Goal: Task Accomplishment & Management: Manage account settings

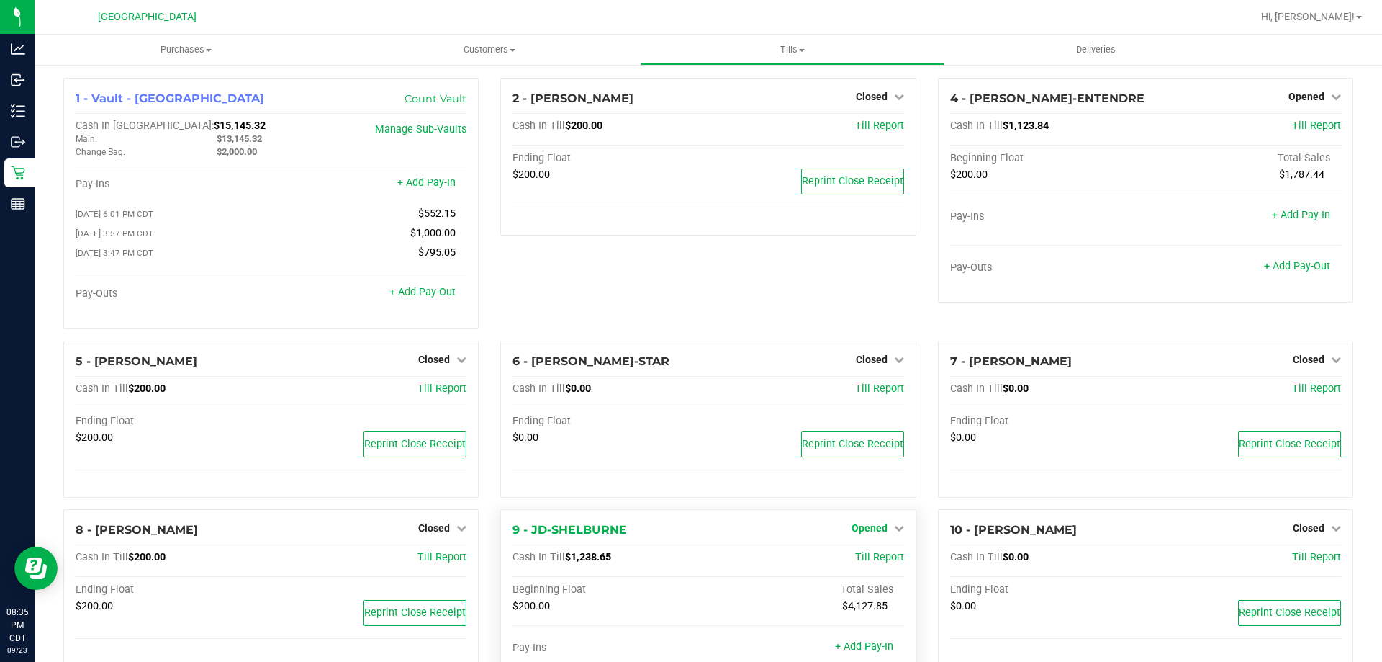
click at [894, 530] on icon at bounding box center [899, 528] width 10 height 10
click at [871, 564] on link "Close Till" at bounding box center [871, 558] width 39 height 12
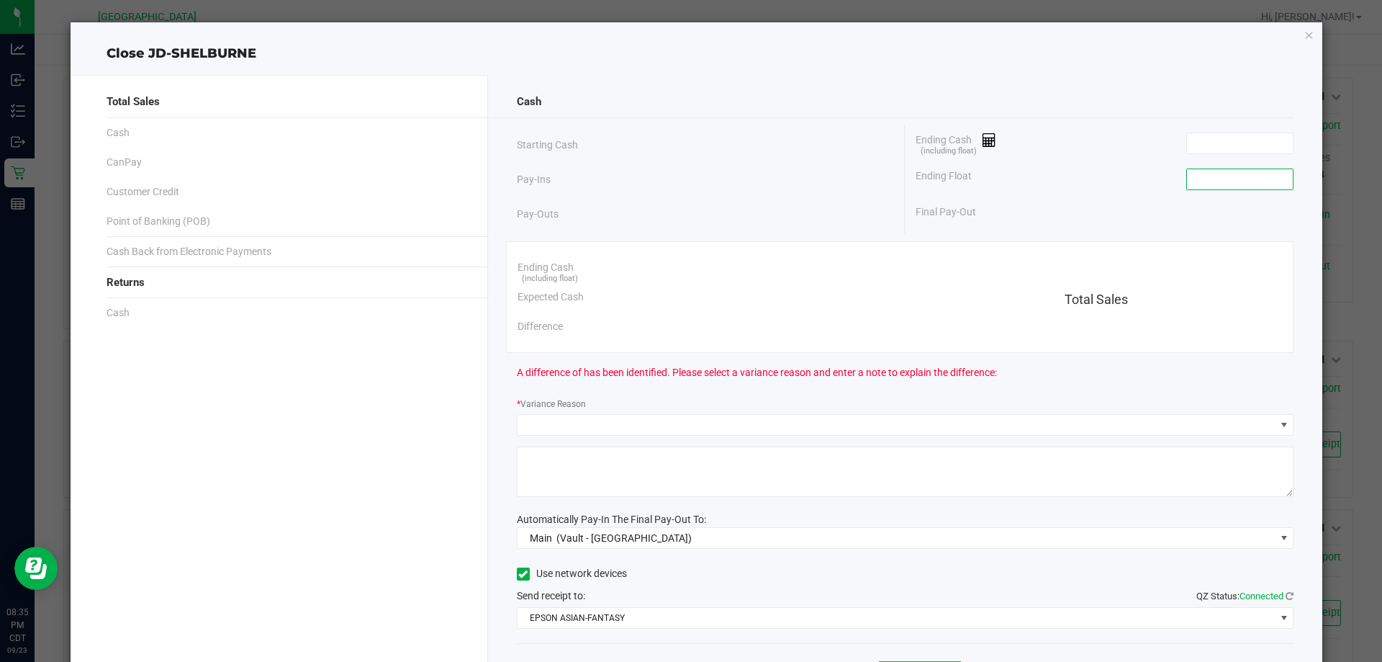
click at [1236, 179] on input at bounding box center [1240, 179] width 106 height 20
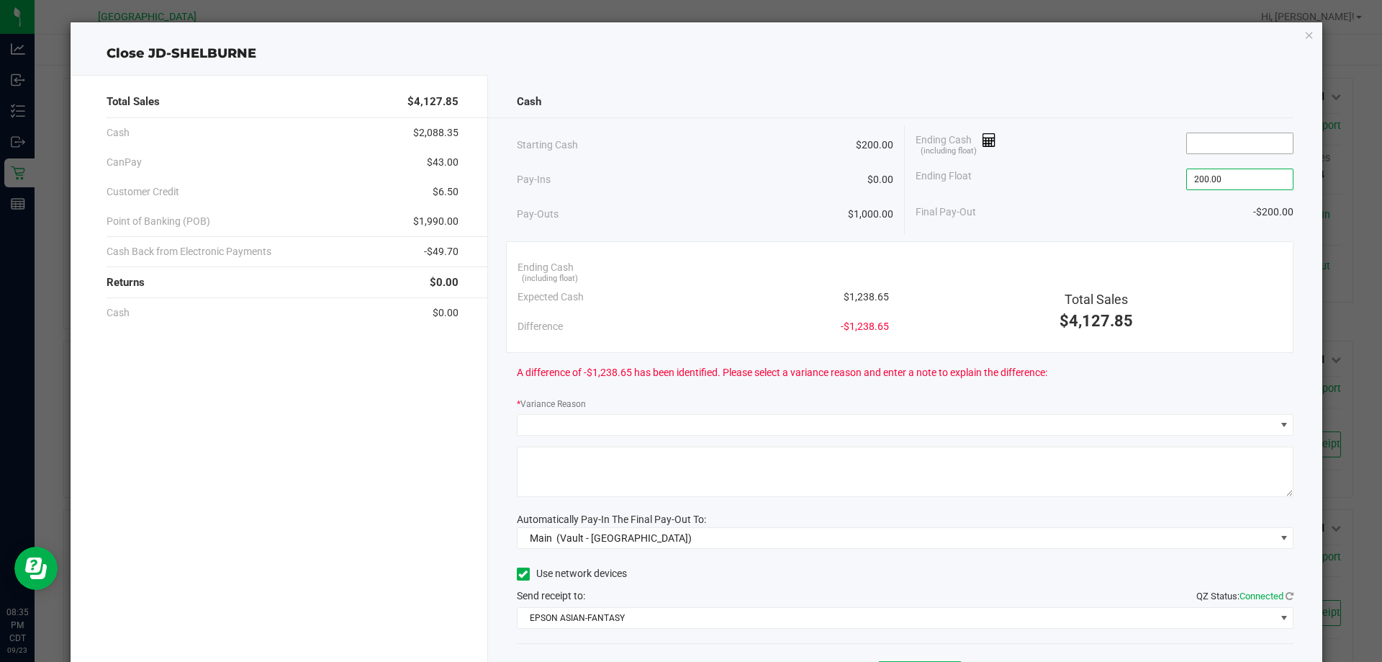
type input "$200.00"
click at [1239, 148] on input at bounding box center [1240, 143] width 106 height 20
click at [1081, 204] on div "Final Pay-Out $1,033.25" at bounding box center [1105, 212] width 378 height 30
click at [1253, 140] on input "1233.25" at bounding box center [1240, 143] width 106 height 20
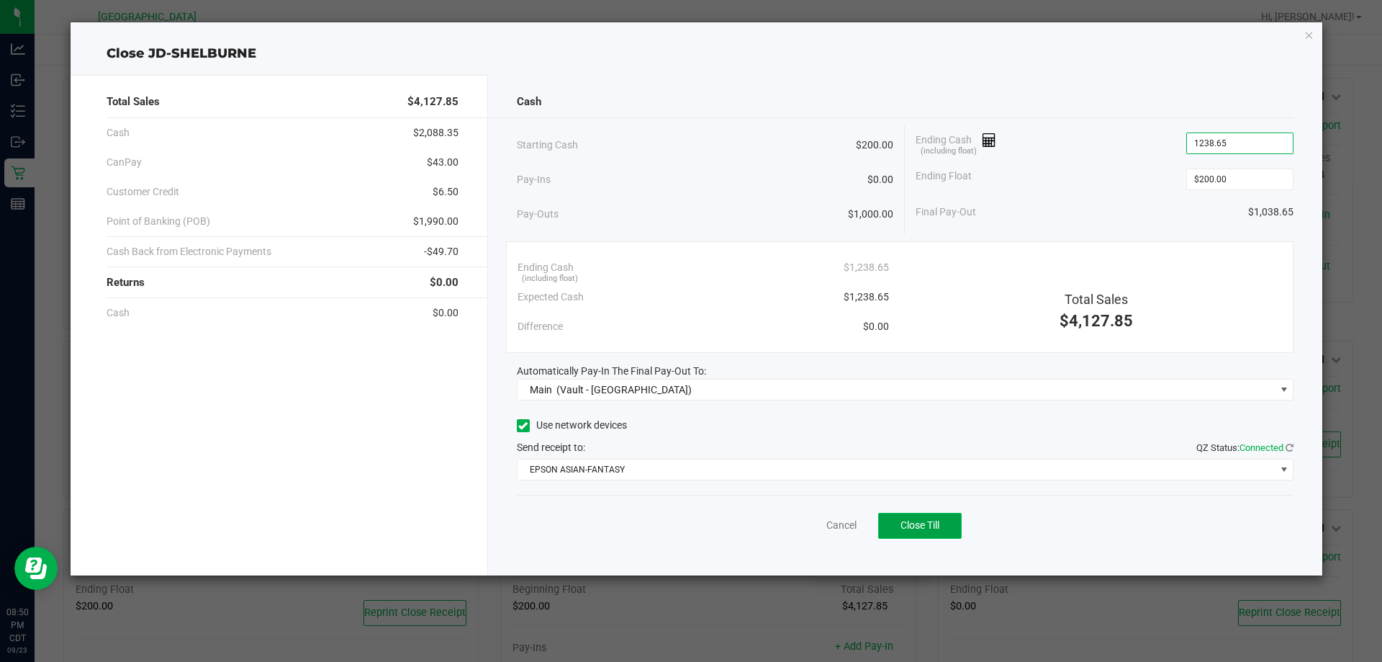
type input "$1,238.65"
click at [945, 530] on button "Close Till" at bounding box center [920, 526] width 84 height 26
click at [814, 516] on div "Dismiss Reprint Closing Receipt" at bounding box center [906, 522] width 778 height 55
click at [814, 522] on link "Dismiss" at bounding box center [810, 525] width 35 height 15
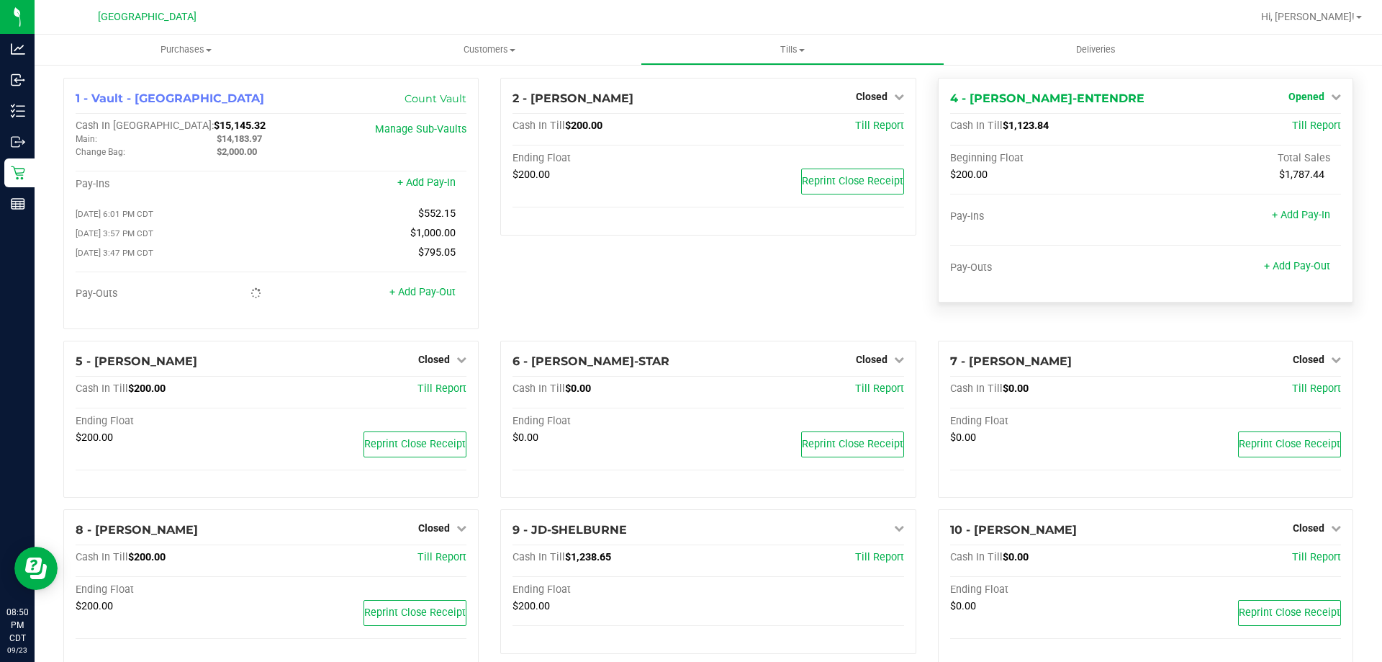
click at [1309, 96] on span "Opened" at bounding box center [1307, 97] width 36 height 12
click at [1306, 130] on link "Close Till" at bounding box center [1308, 127] width 39 height 12
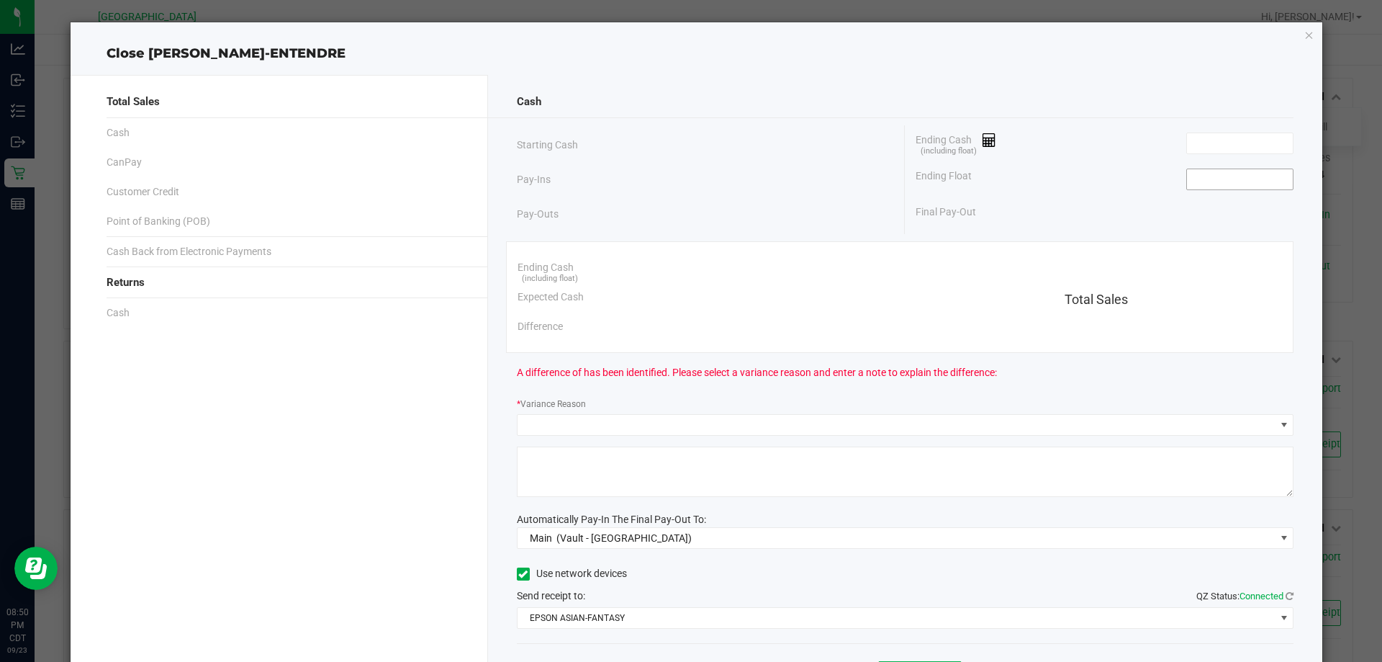
click at [1225, 181] on input at bounding box center [1240, 179] width 106 height 20
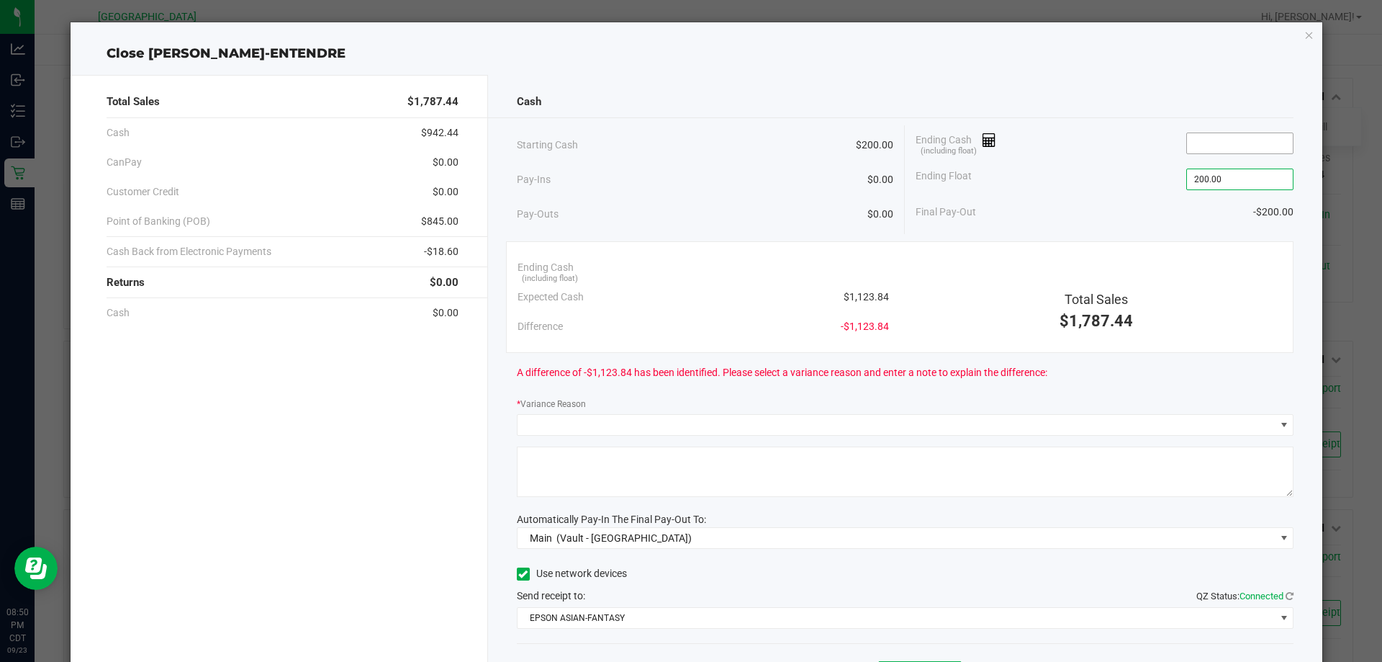
type input "$200.00"
click at [1236, 150] on input at bounding box center [1240, 143] width 106 height 20
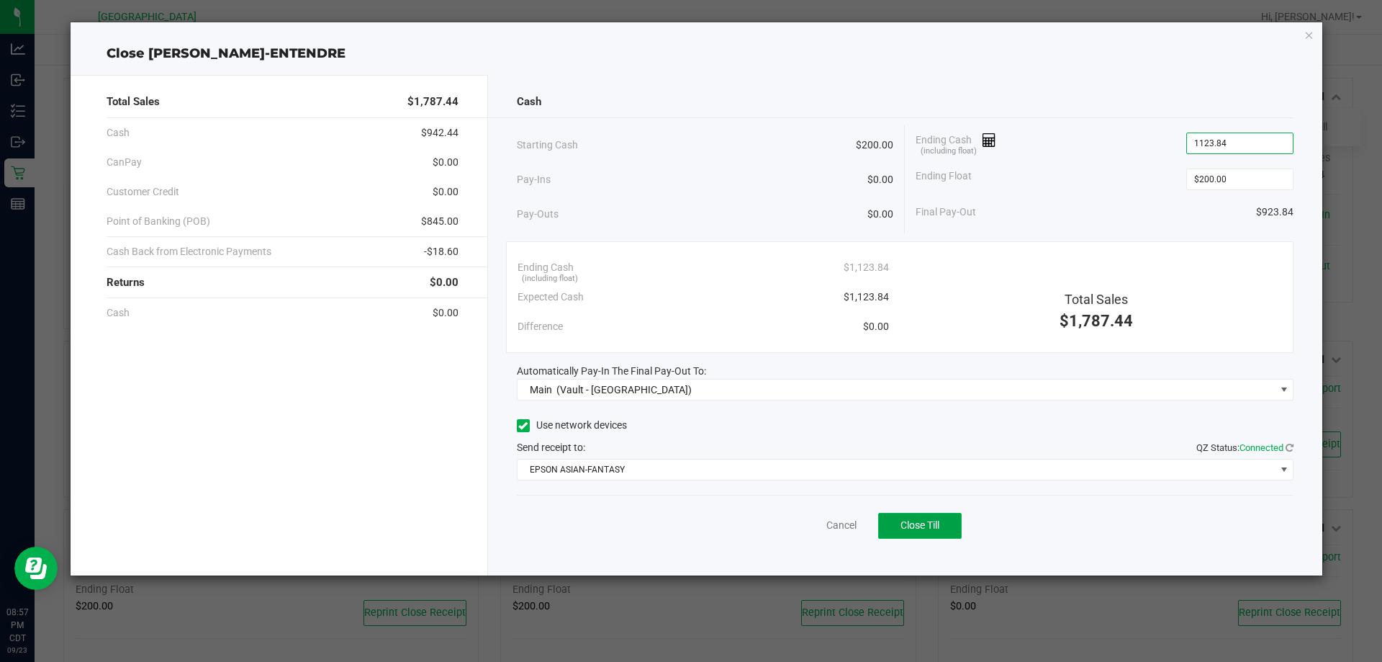
type input "$1,123.84"
click at [907, 519] on span "Close Till" at bounding box center [920, 525] width 39 height 12
click at [813, 523] on link "Dismiss" at bounding box center [810, 525] width 35 height 15
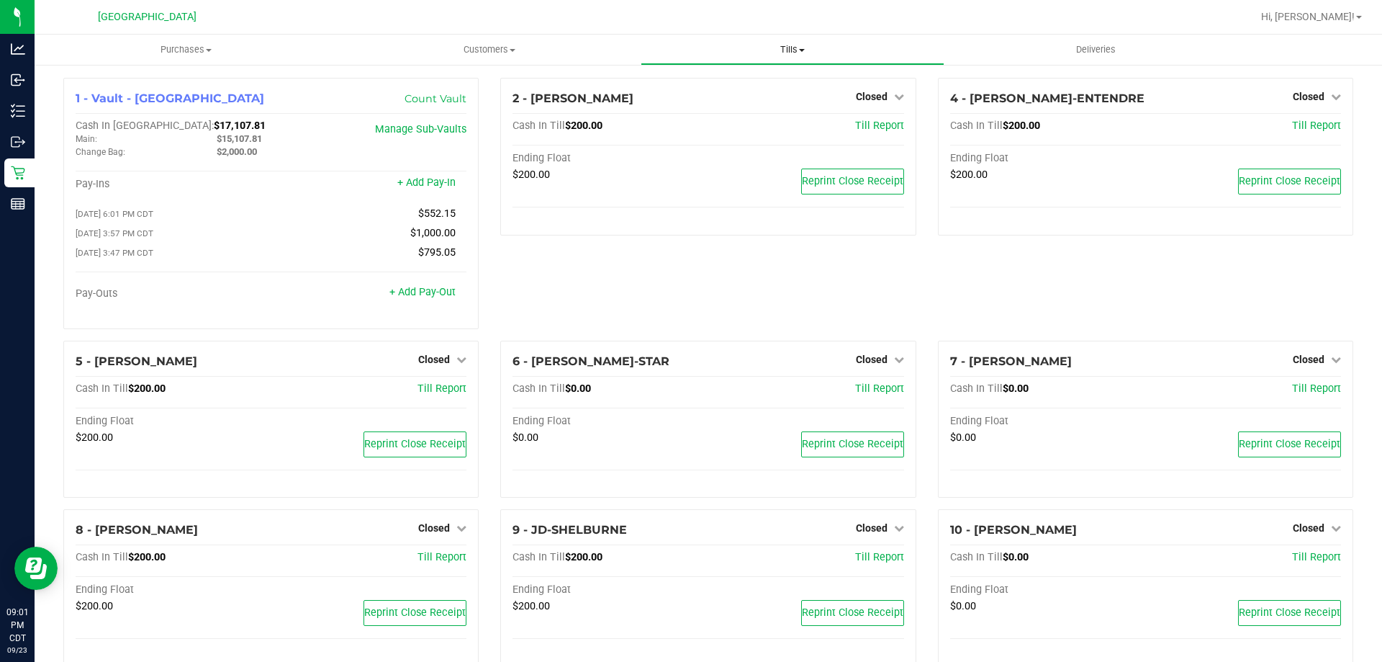
click at [801, 43] on span "Tills" at bounding box center [793, 49] width 302 height 13
click at [770, 99] on span "Reconcile e-payments" at bounding box center [712, 104] width 143 height 12
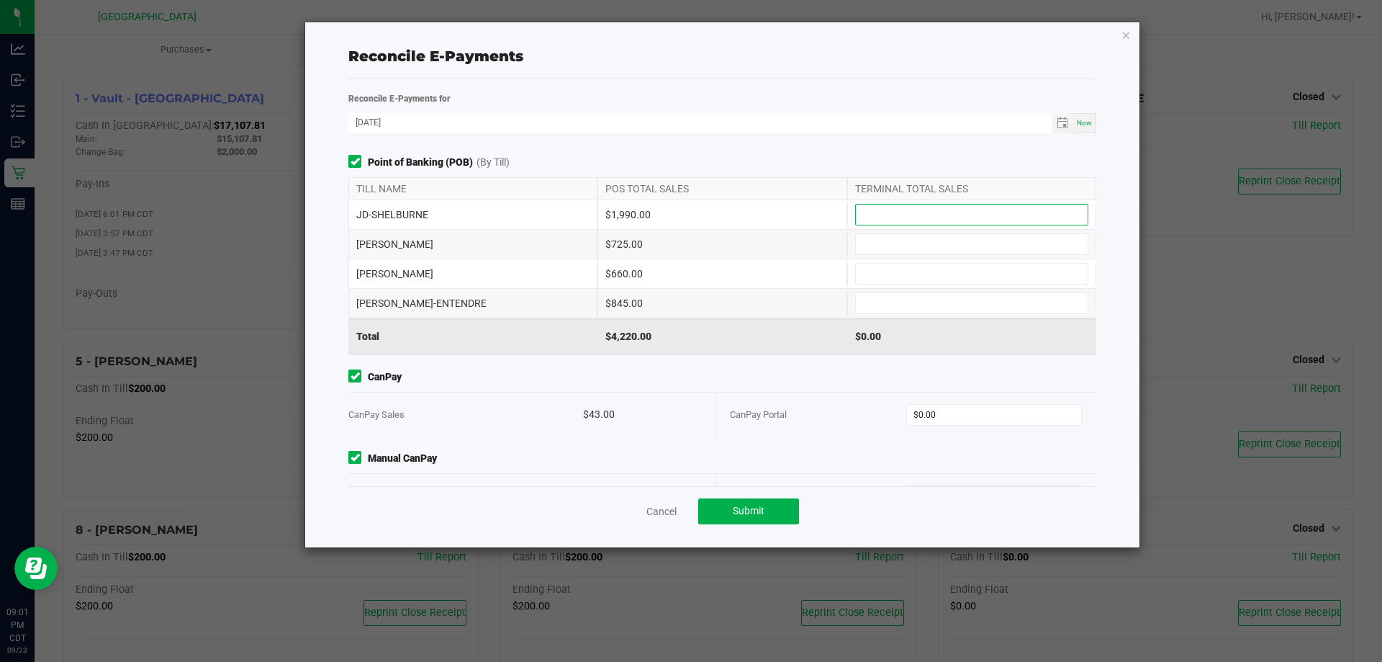
click at [899, 212] on input at bounding box center [972, 214] width 232 height 20
type input "$1,990.00"
click at [914, 247] on input at bounding box center [972, 244] width 232 height 20
type input "$725.00"
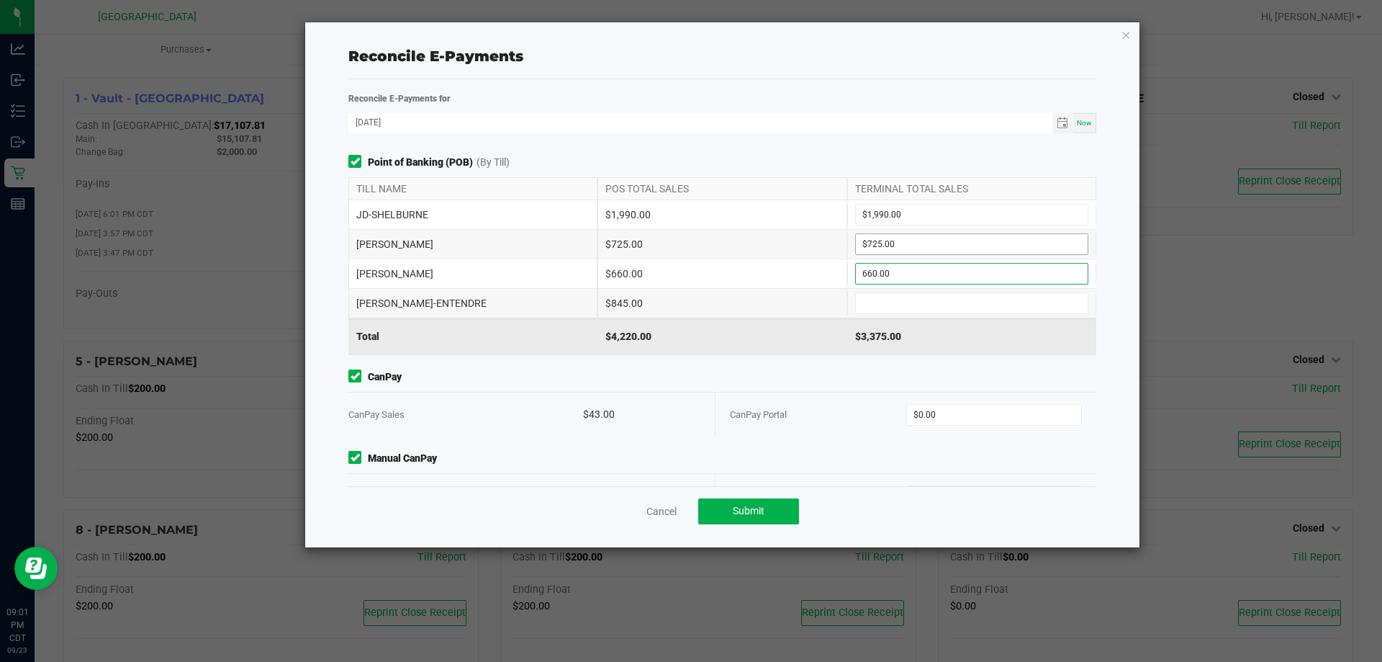
type input "$660.00"
type input "$845.00"
click at [970, 414] on input "0" at bounding box center [994, 415] width 175 height 20
type input "$43.00"
click at [940, 461] on span "Manual CanPay" at bounding box center [722, 458] width 748 height 15
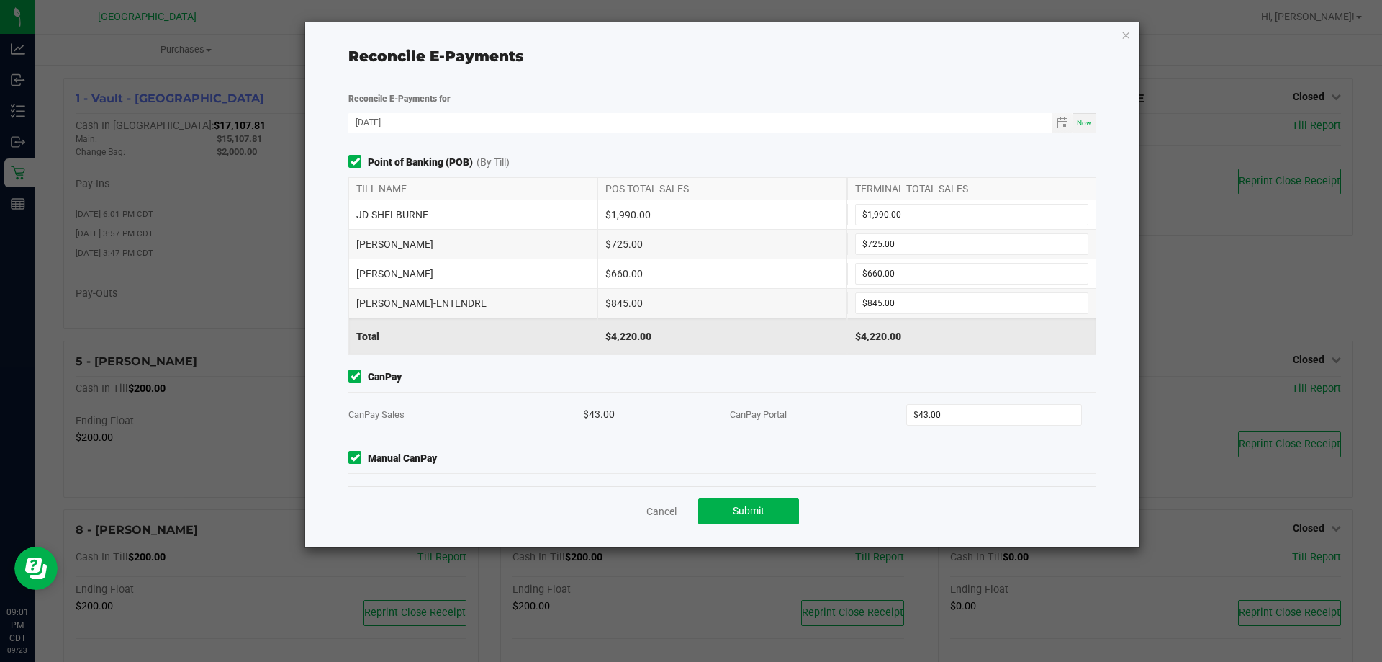
scroll to position [45, 0]
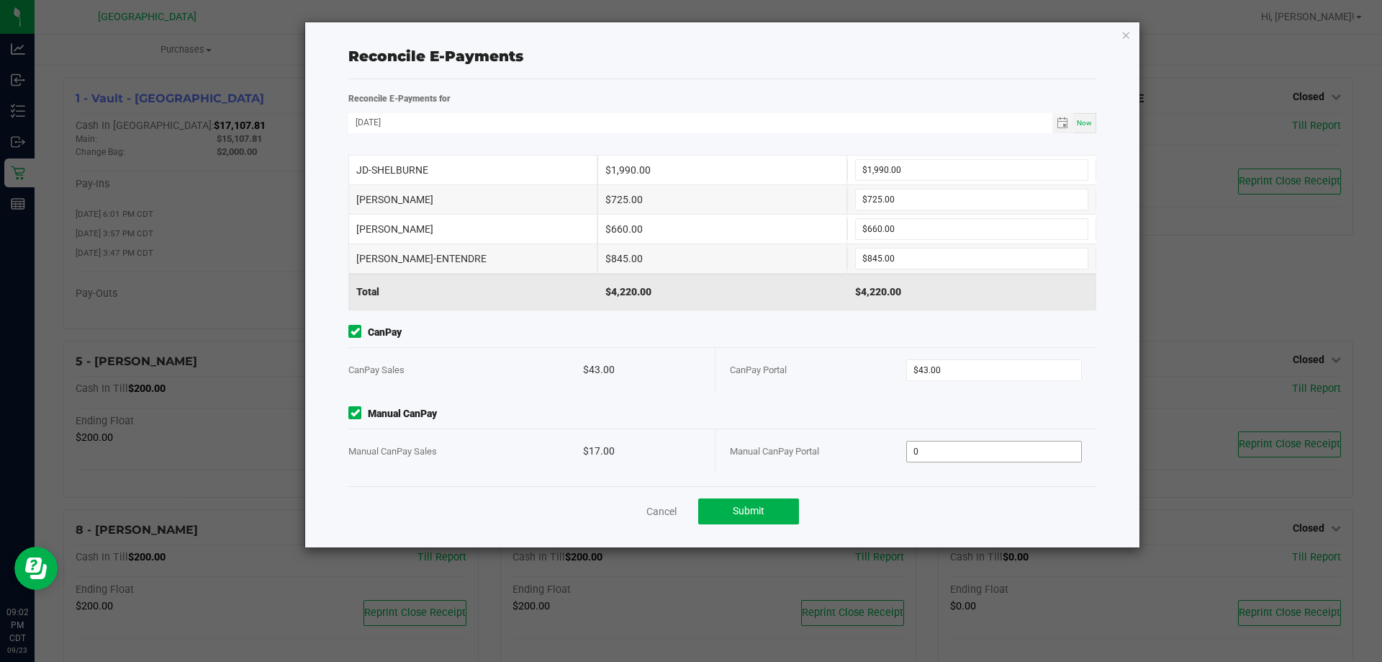
click at [979, 449] on input "0" at bounding box center [994, 451] width 175 height 20
type input "$17.00"
click at [786, 516] on button "Submit" at bounding box center [748, 511] width 101 height 26
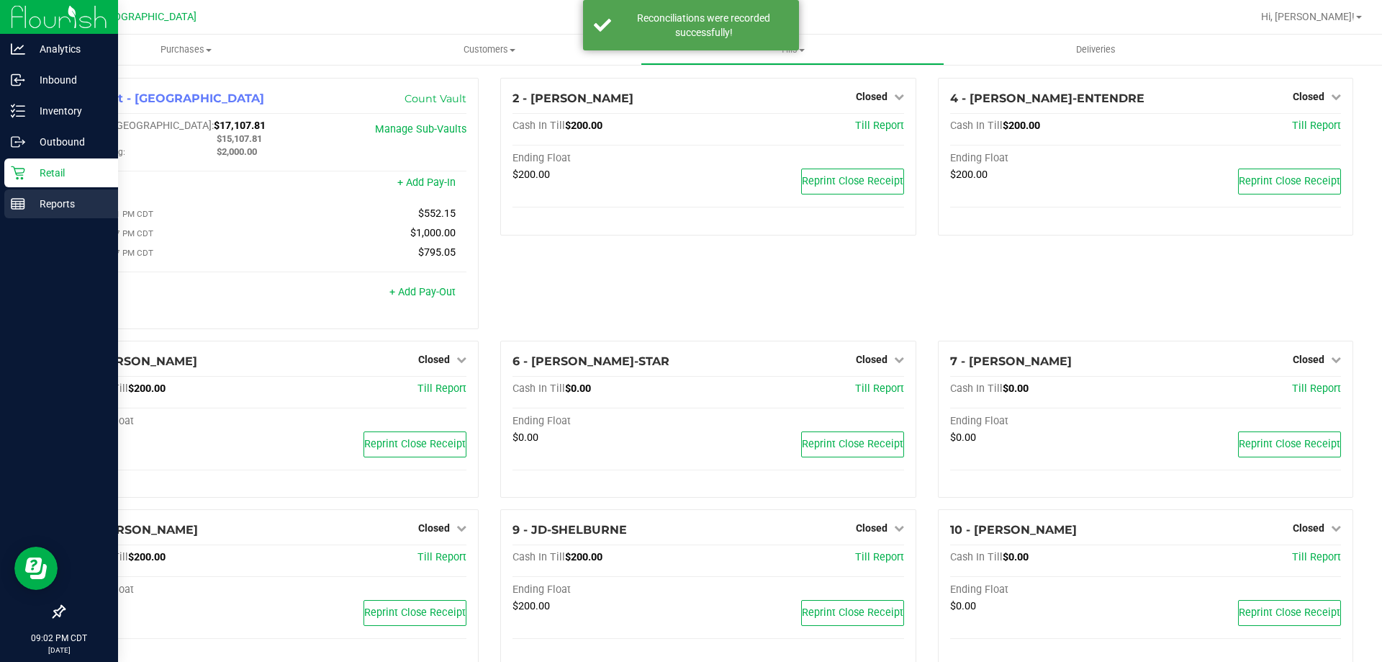
click at [41, 199] on p "Reports" at bounding box center [68, 203] width 86 height 17
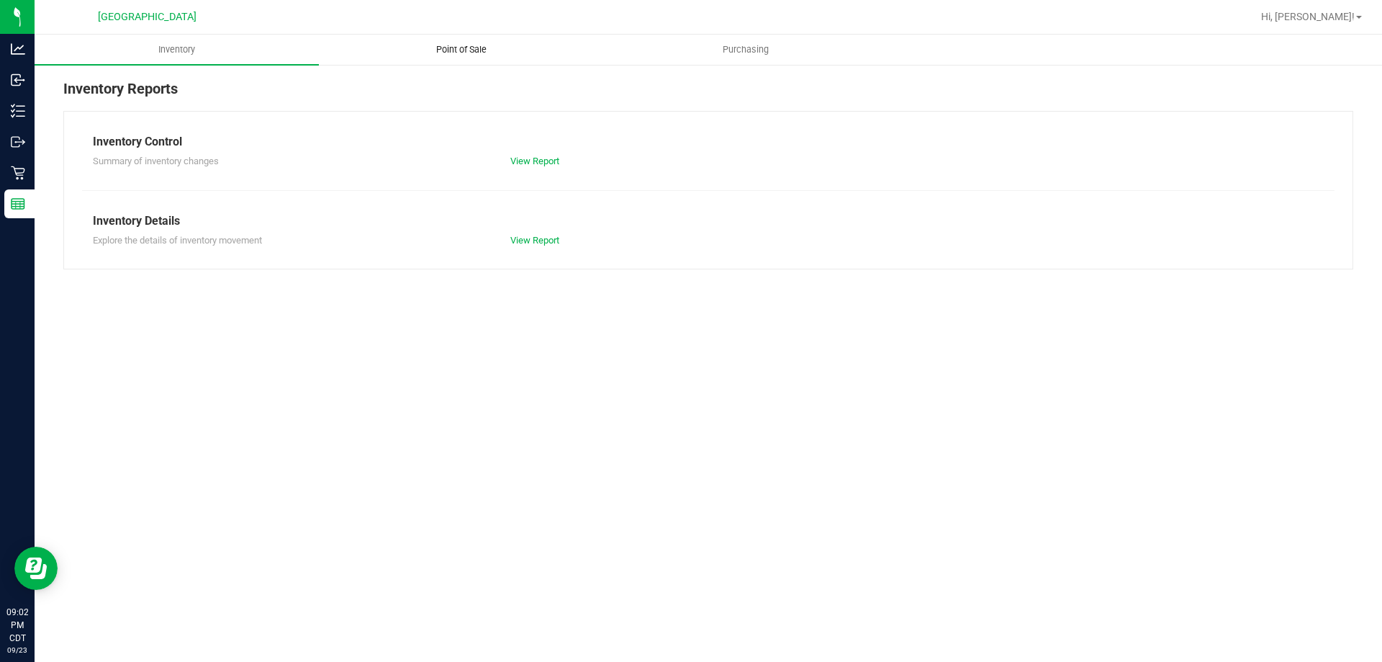
click at [459, 41] on uib-tab-heading "Point of Sale" at bounding box center [461, 49] width 283 height 29
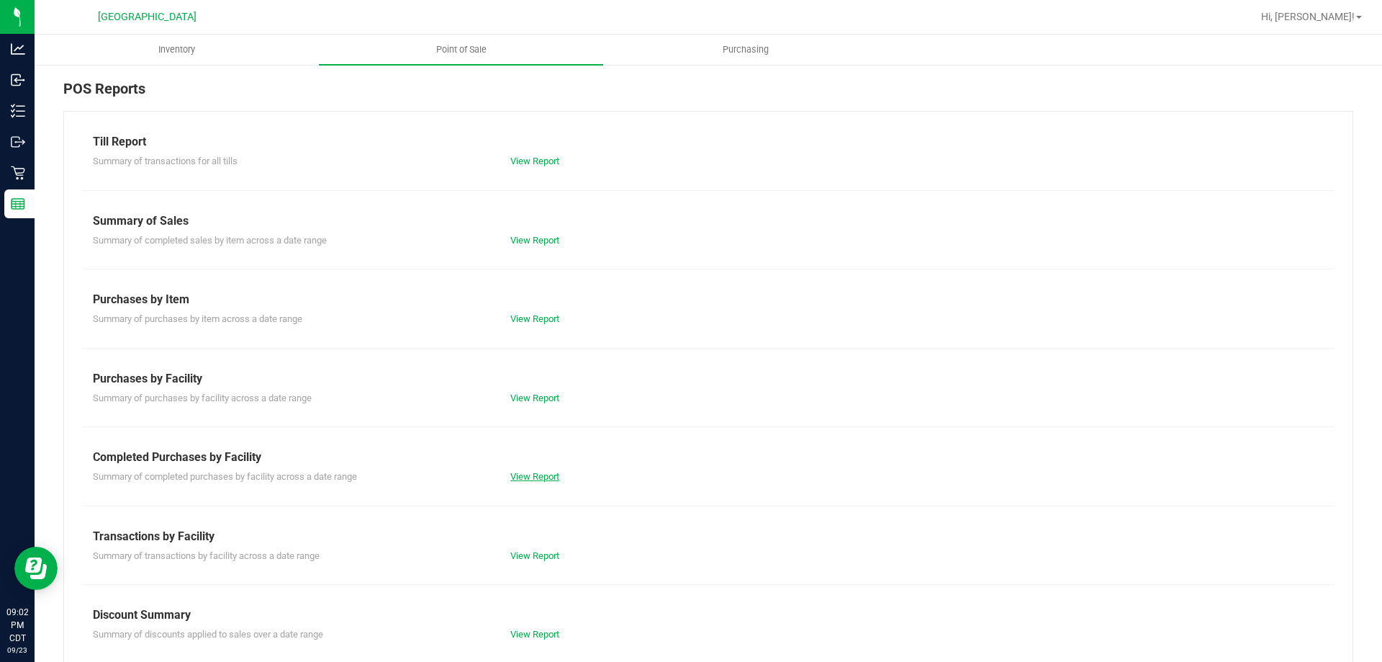
click at [549, 471] on link "View Report" at bounding box center [534, 476] width 49 height 11
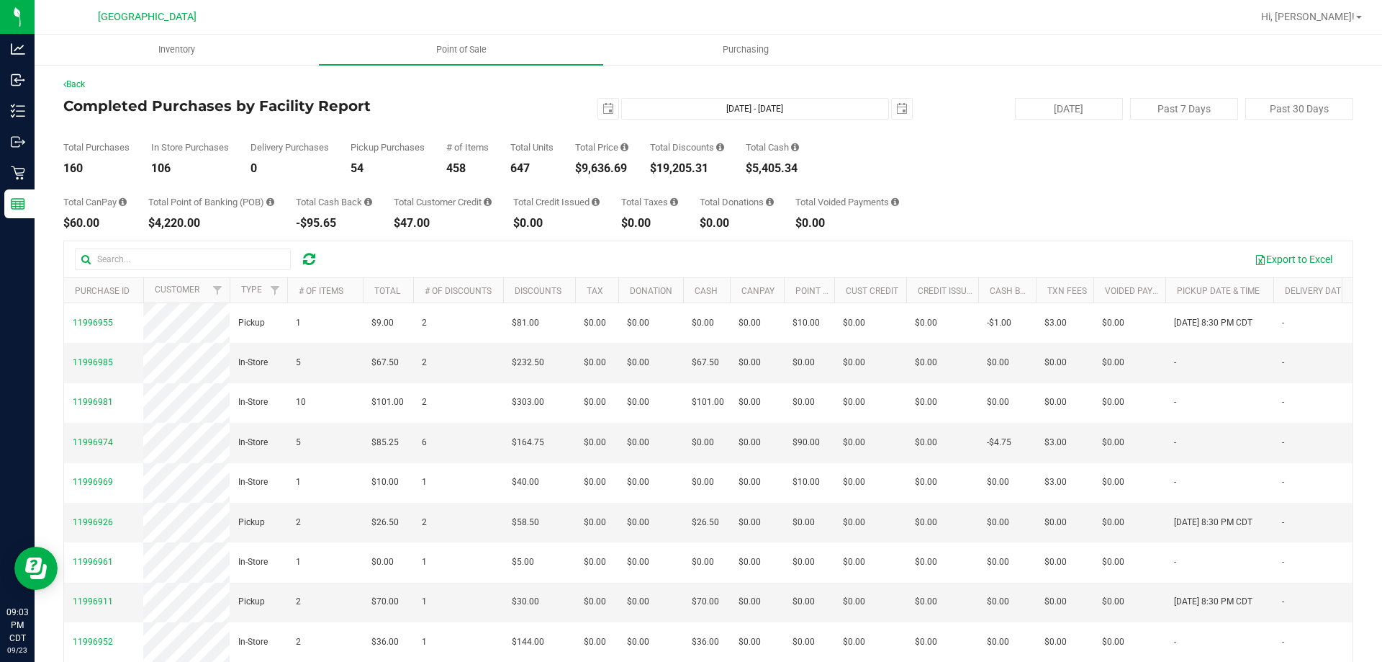
click at [537, 91] on div "Back Completed Purchases by Facility Report [DATE] [DATE] - [DATE] [DATE] [DATE…" at bounding box center [708, 417] width 1290 height 678
click at [1130, 101] on button "Past 7 Days" at bounding box center [1184, 109] width 108 height 22
type input "[DATE]"
type input "[DATE] - [DATE]"
click at [498, 134] on div "Total Purchases 1,421 In Store Purchases 888 Delivery Purchases 0 Pickup Purcha…" at bounding box center [708, 147] width 1290 height 55
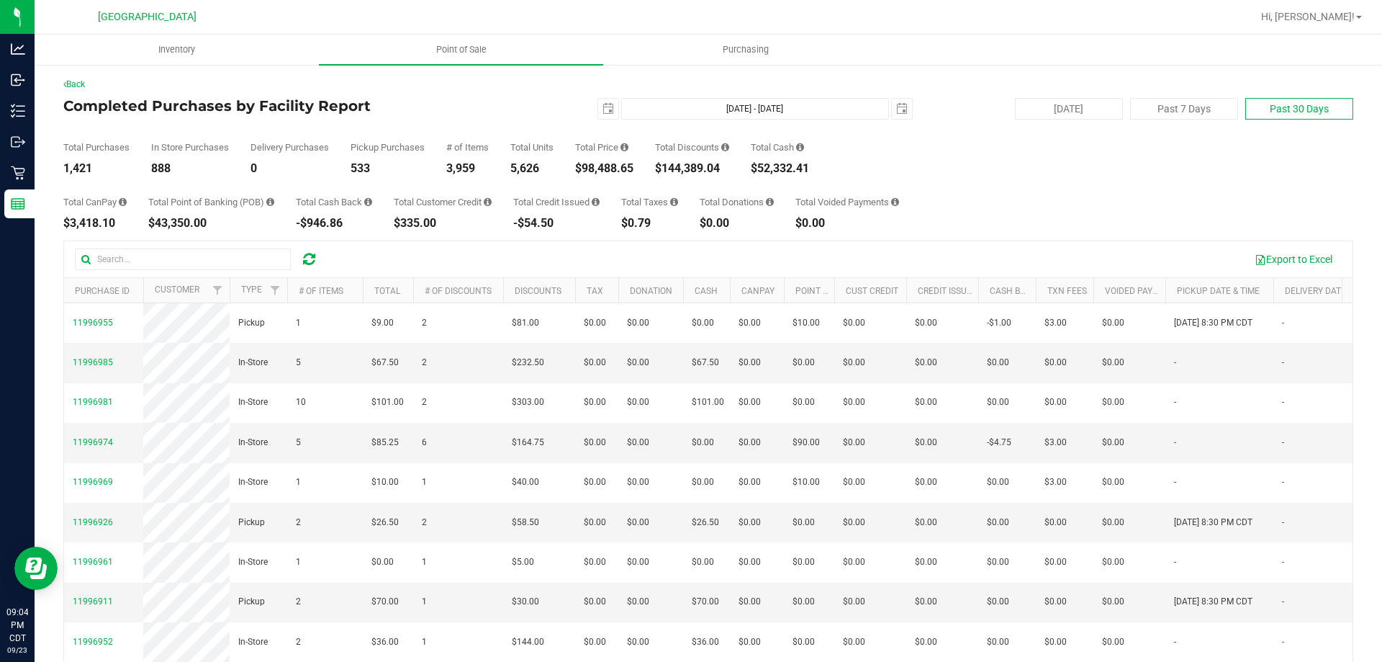
click at [1247, 112] on button "Past 30 Days" at bounding box center [1300, 109] width 108 height 22
type input "[DATE]"
type input "[DATE] - [DATE]"
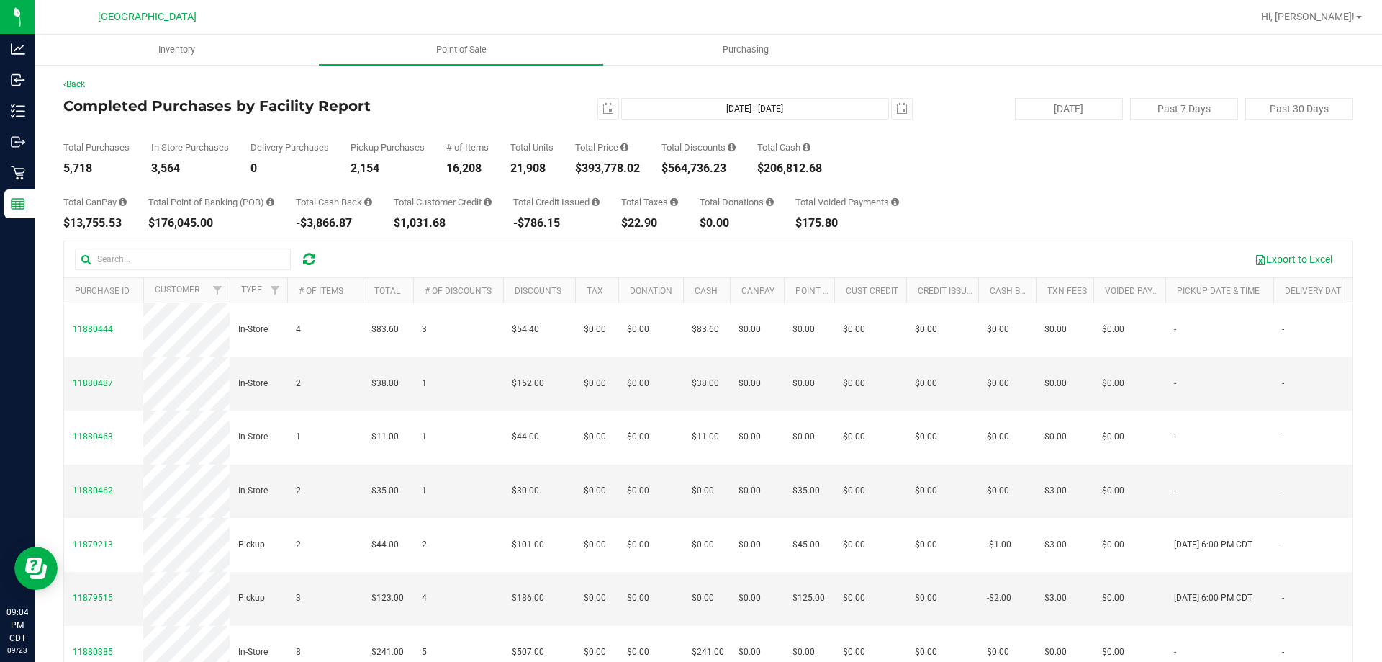
click at [572, 252] on div "Export to Excel" at bounding box center [836, 259] width 1011 height 24
click at [460, 79] on div "Back" at bounding box center [708, 84] width 1290 height 13
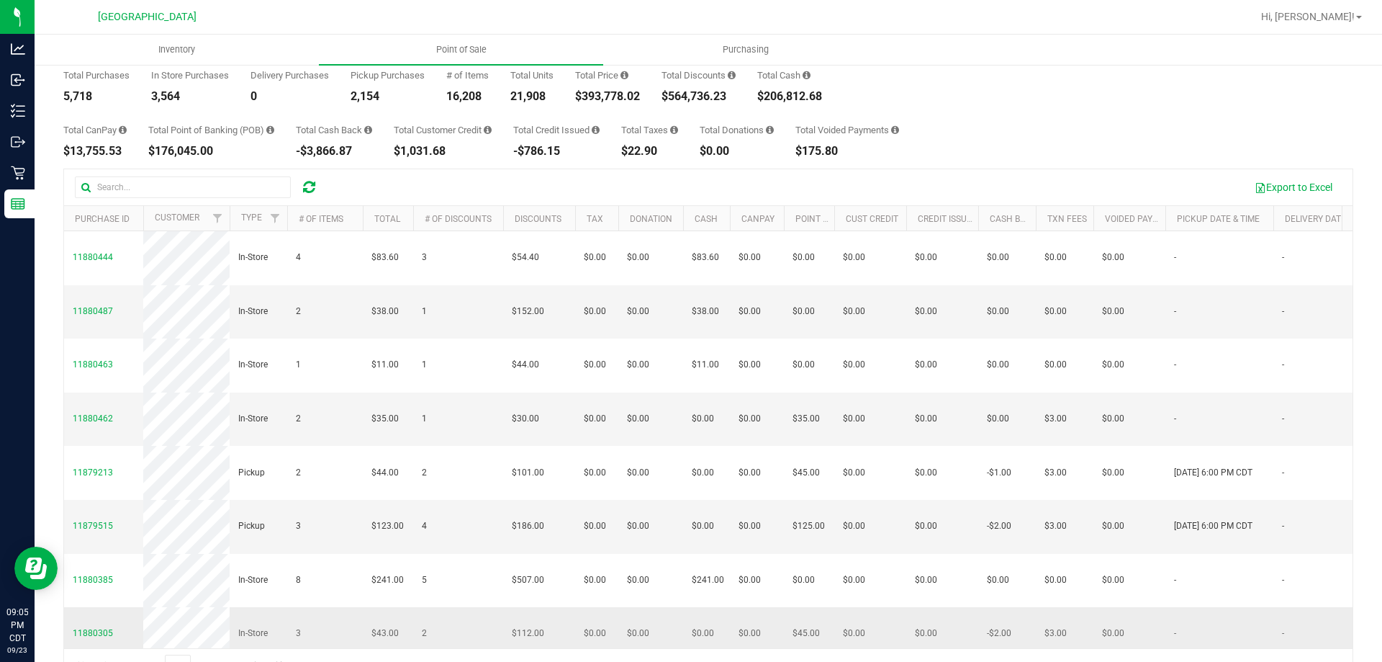
scroll to position [36, 0]
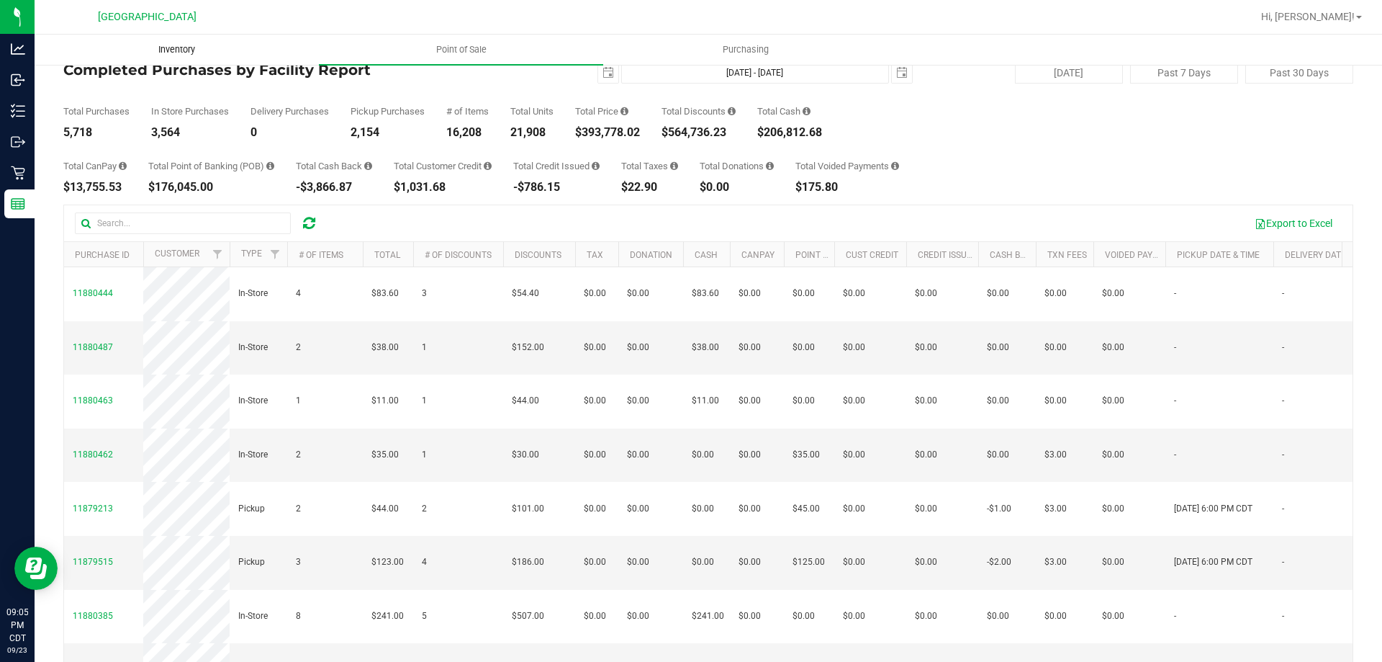
click at [294, 41] on uib-tab-heading "Inventory" at bounding box center [176, 49] width 283 height 29
